Goal: Information Seeking & Learning: Check status

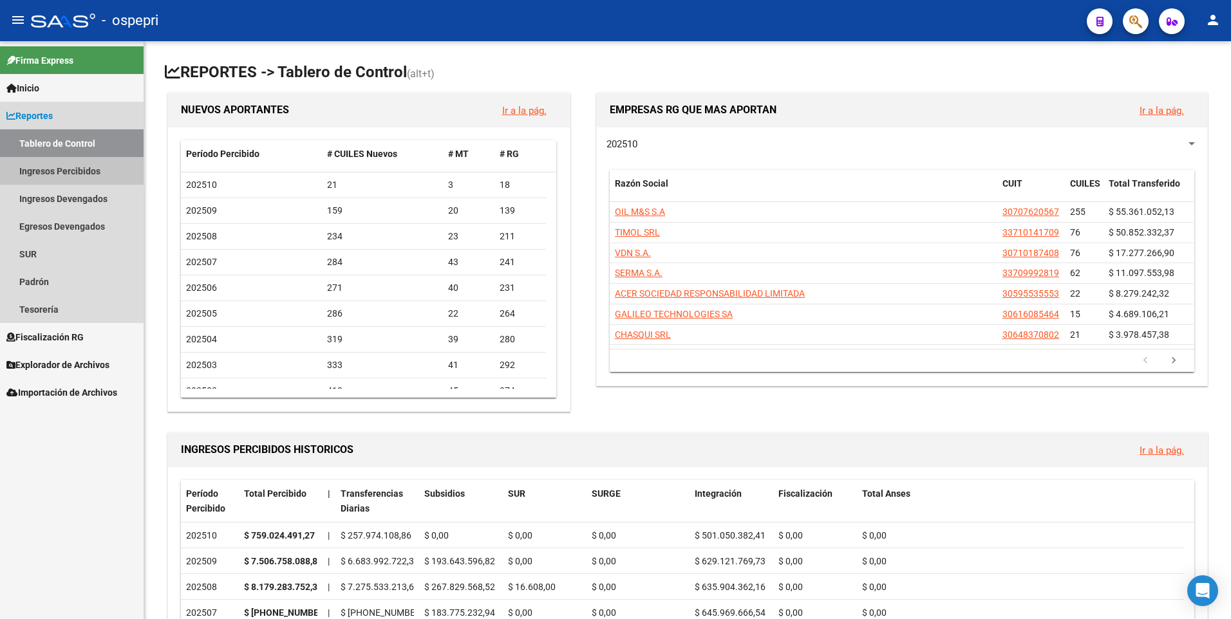
click at [26, 177] on link "Ingresos Percibidos" at bounding box center [72, 171] width 144 height 28
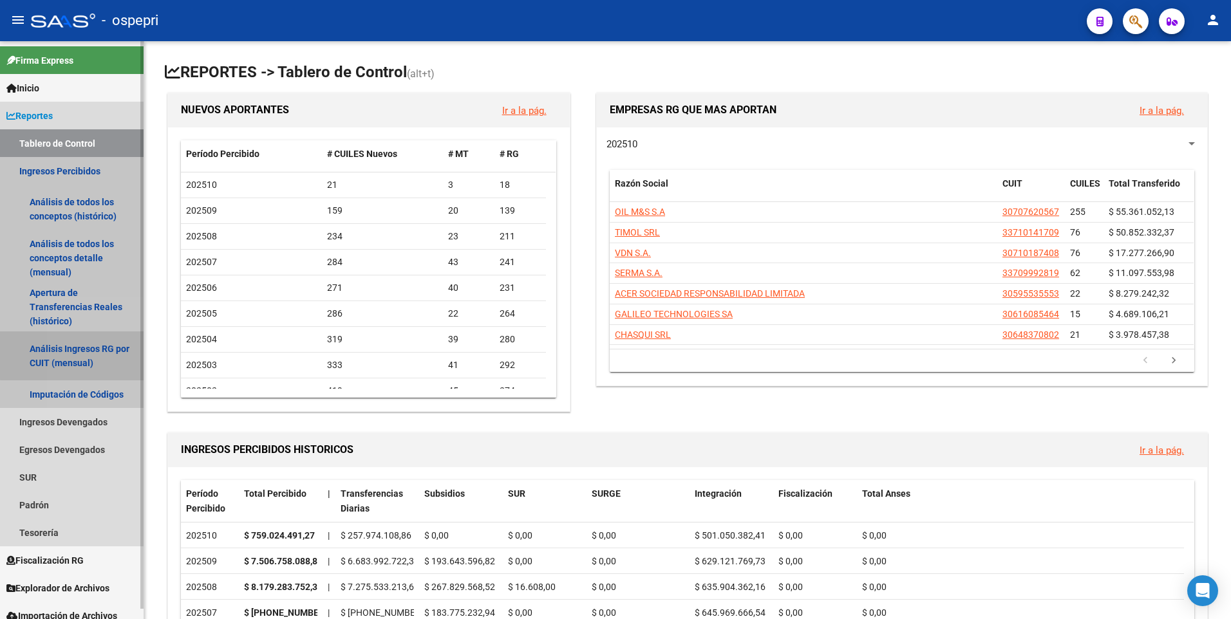
click at [98, 348] on link "Análisis Ingresos RG por CUIT (mensual)" at bounding box center [72, 356] width 144 height 49
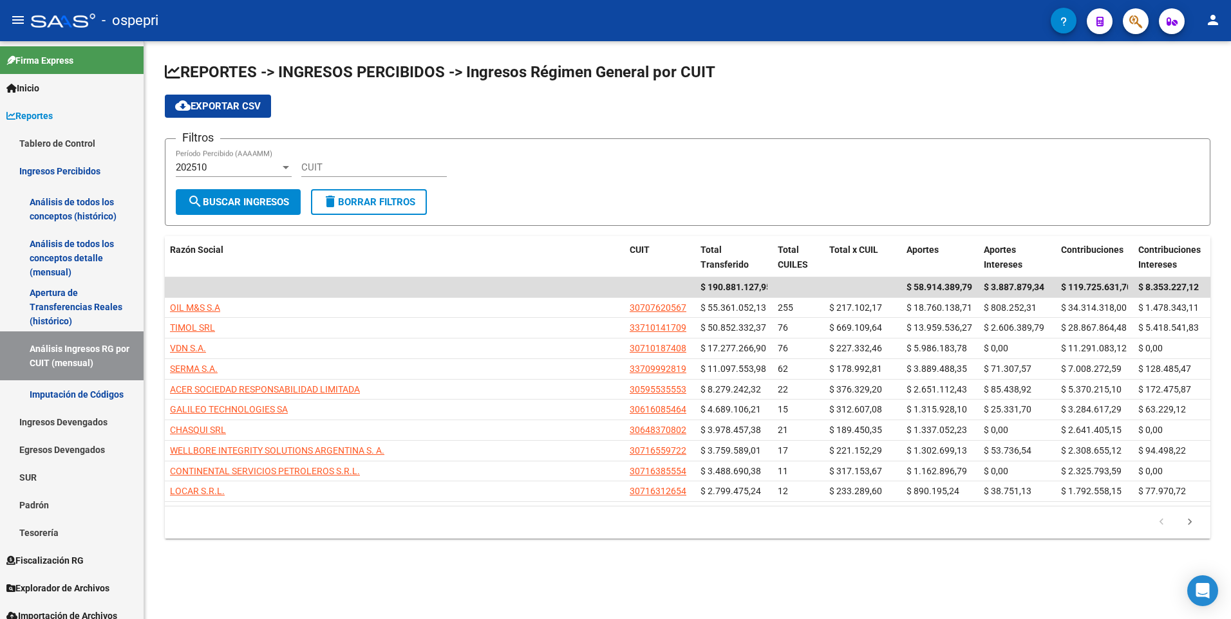
click at [319, 171] on input "CUIT" at bounding box center [373, 168] width 145 height 12
paste input "30-71466844-3"
type input "30-71466844-3"
click at [256, 165] on div "202510" at bounding box center [228, 168] width 104 height 12
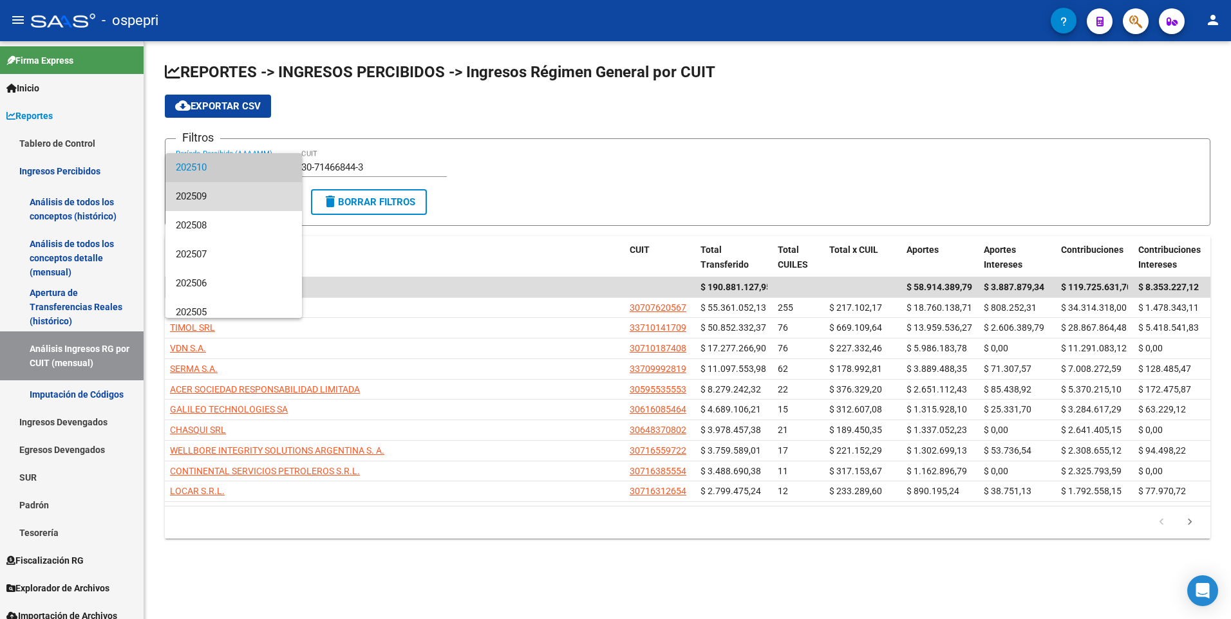
click at [245, 189] on span "202509" at bounding box center [234, 196] width 116 height 29
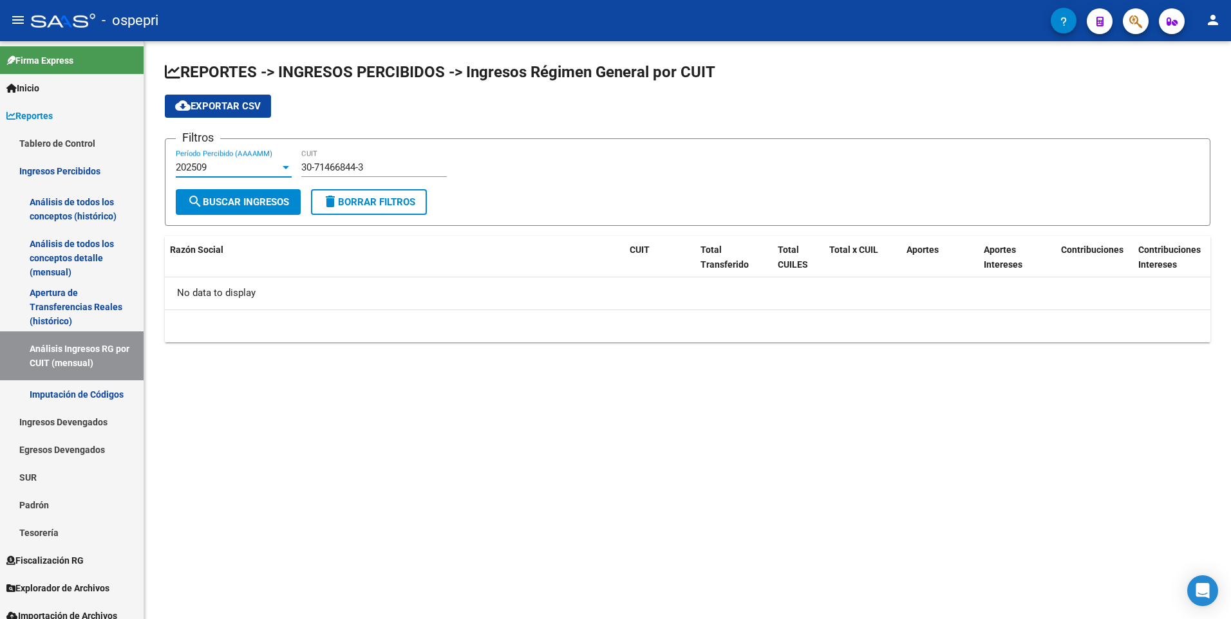
click at [248, 201] on span "search Buscar Ingresos" at bounding box center [238, 202] width 102 height 12
click at [257, 156] on div "202509 Período Percibido (AAAAMM)" at bounding box center [234, 163] width 116 height 28
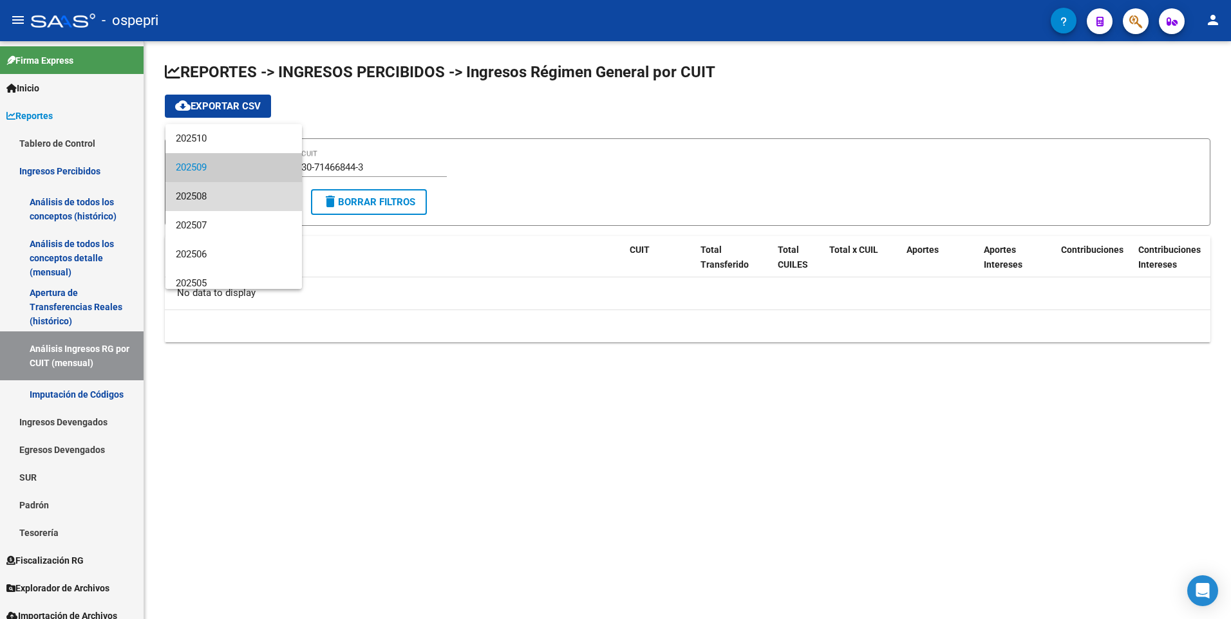
click at [243, 201] on span "202508" at bounding box center [234, 196] width 116 height 29
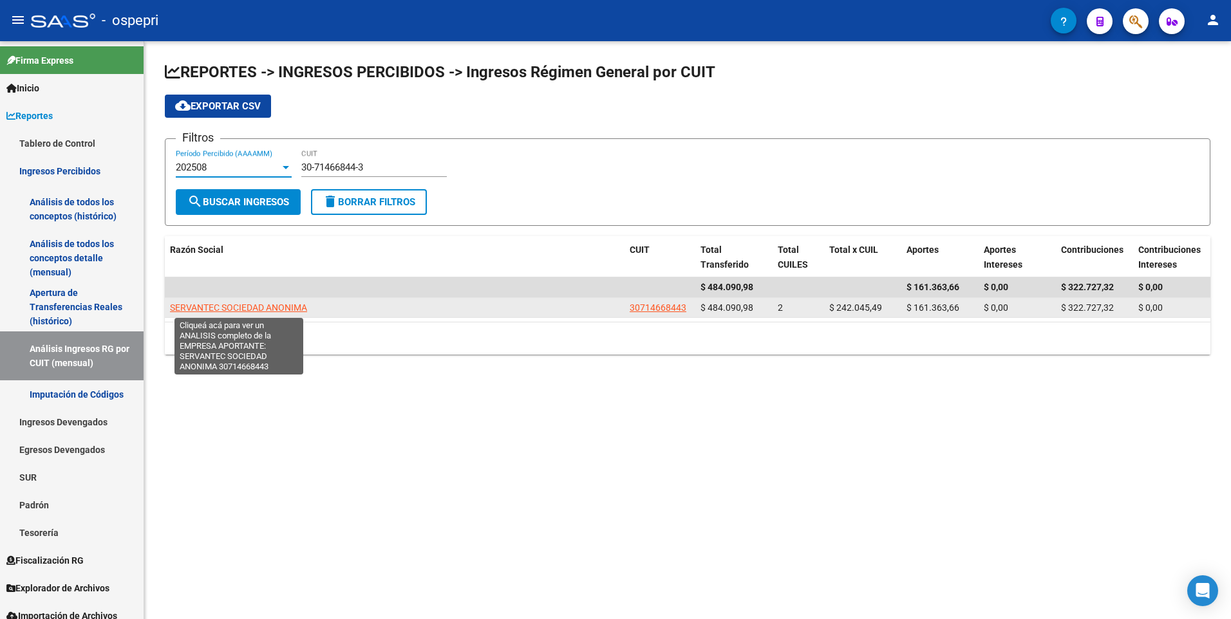
click at [197, 304] on span "SERVANTEC SOCIEDAD ANONIMA" at bounding box center [238, 308] width 137 height 10
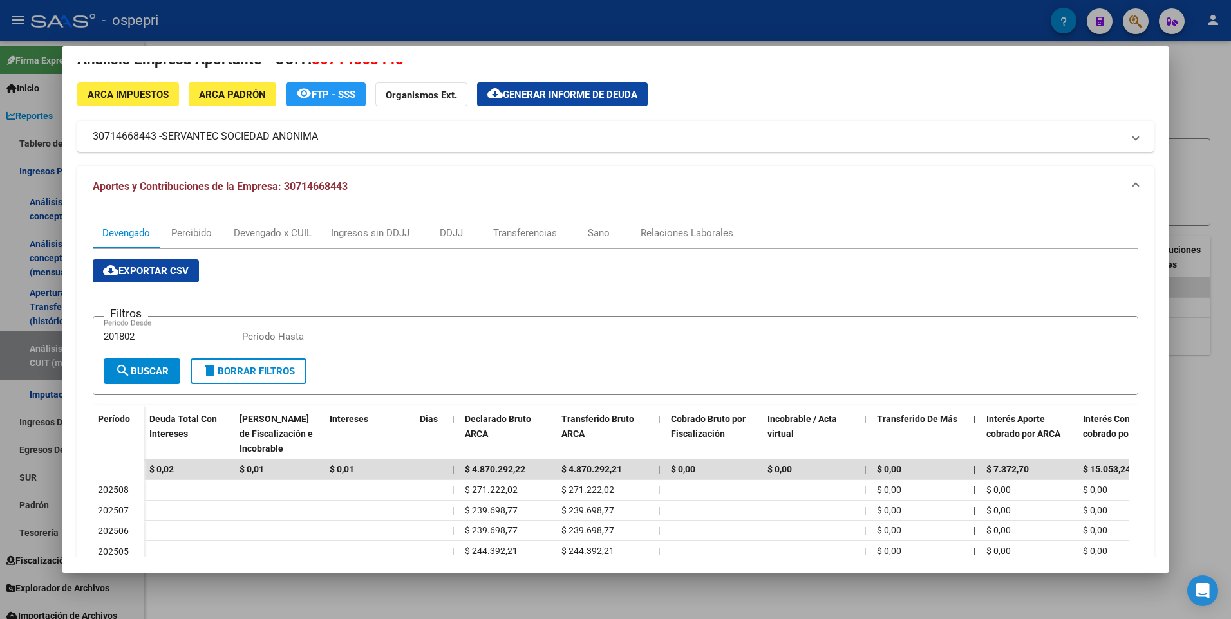
scroll to position [230, 0]
